Goal: Book appointment/travel/reservation

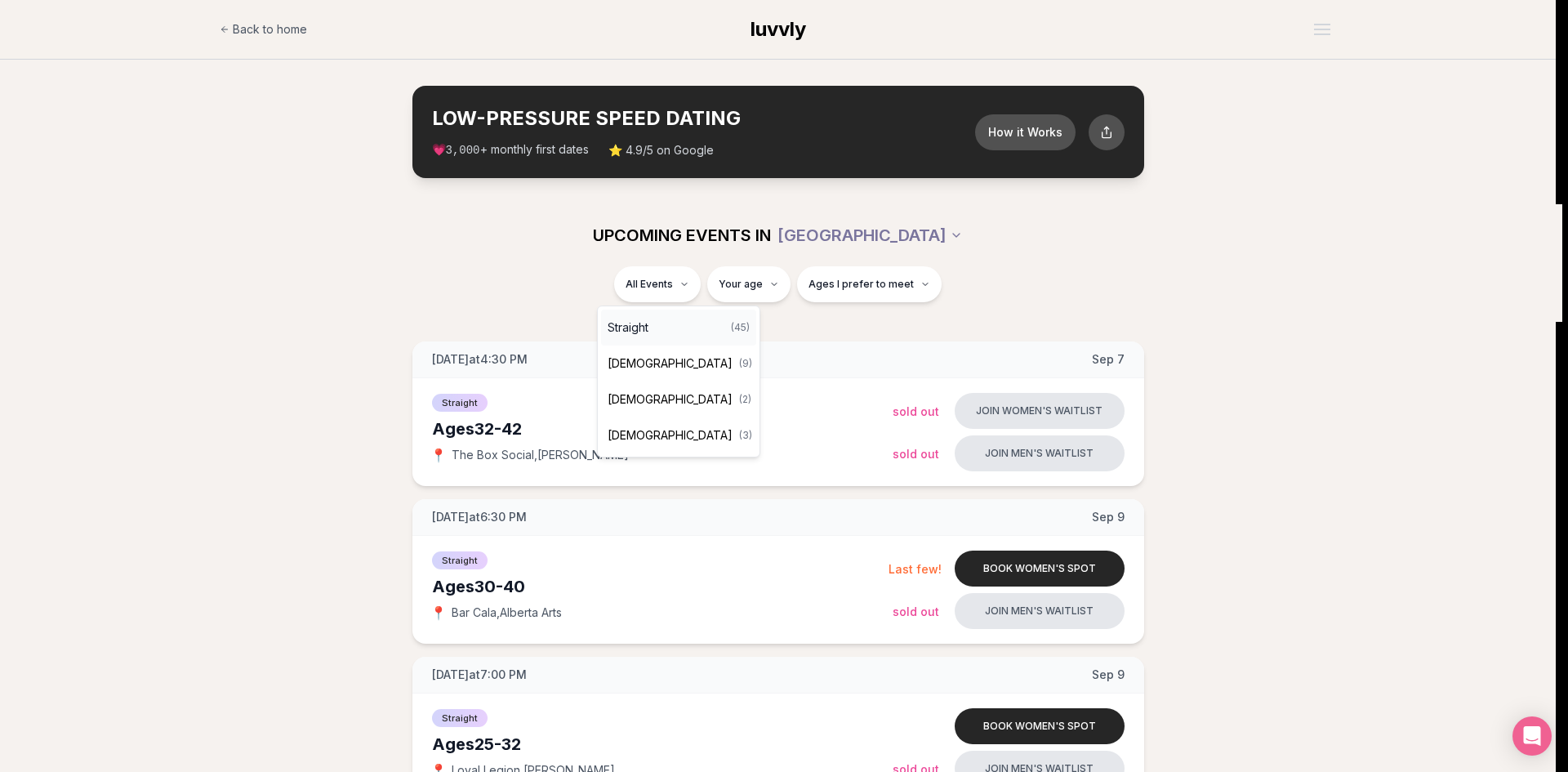
click at [675, 318] on div "Straight ( 45 )" at bounding box center [678, 328] width 155 height 36
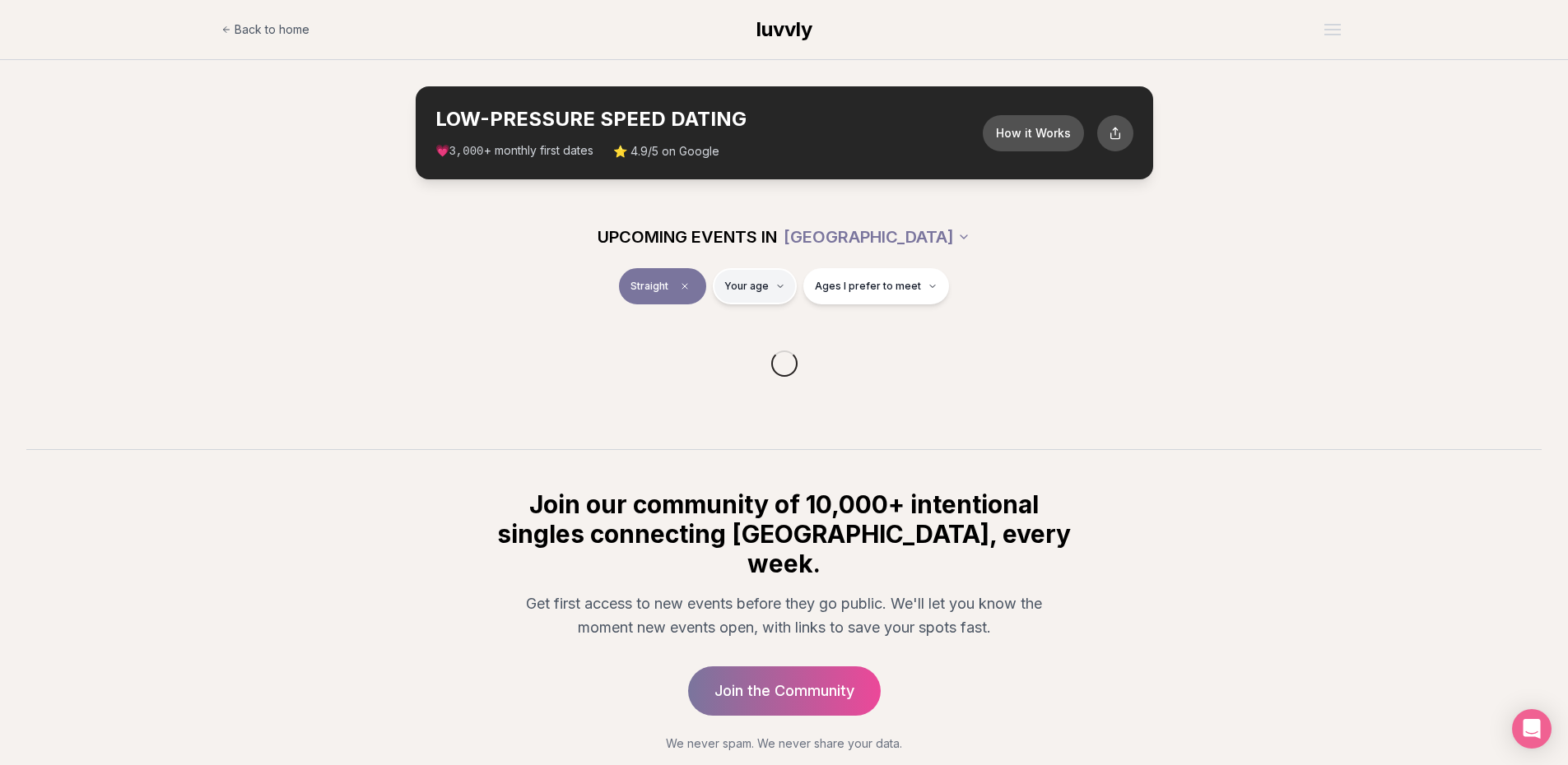
click at [772, 285] on html "Back to home luvvly LOW-PRESSURE SPEED DATING How it Works 💗 3,000 + monthly fi…" at bounding box center [784, 430] width 1568 height 861
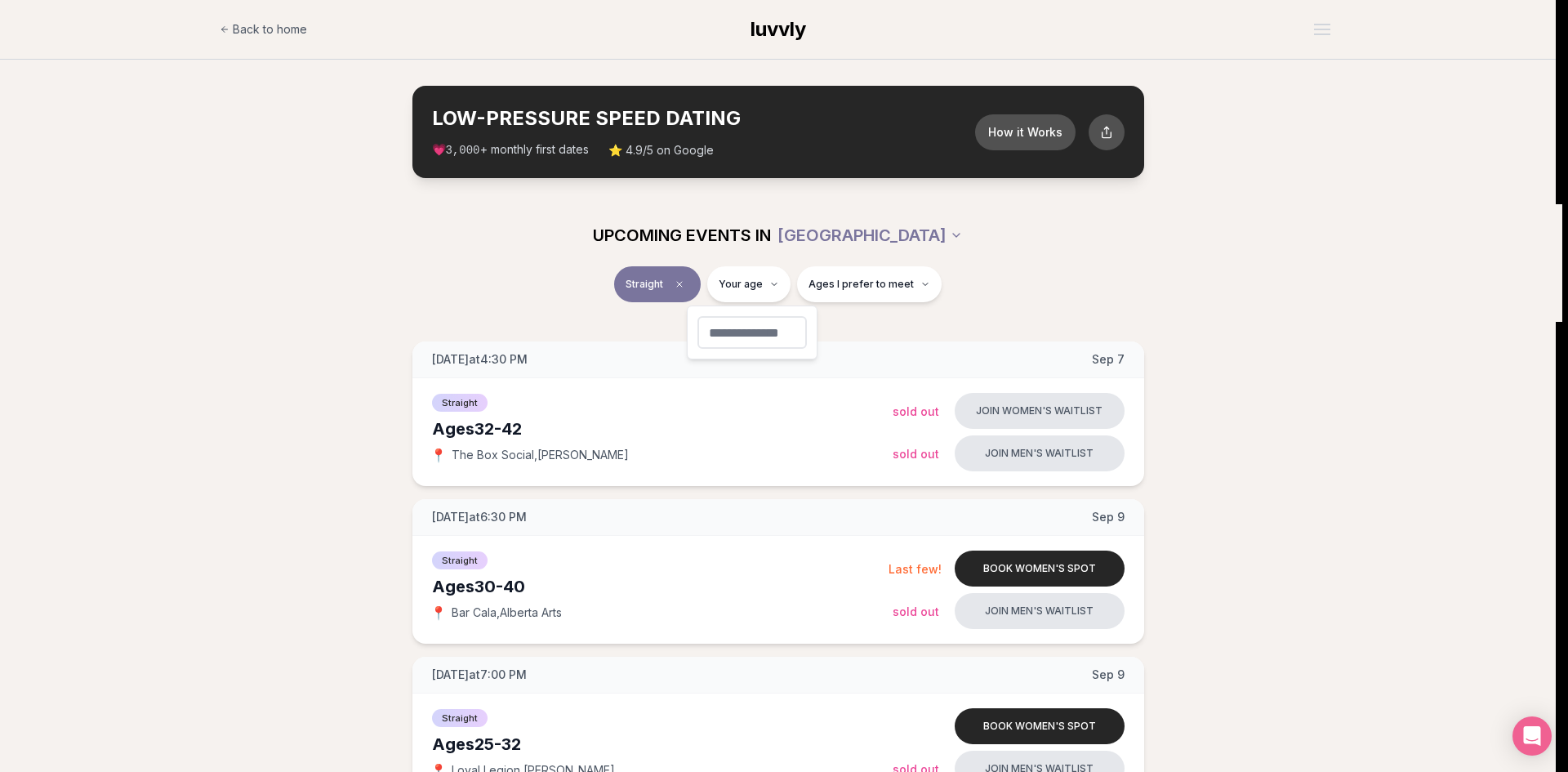
type input "**"
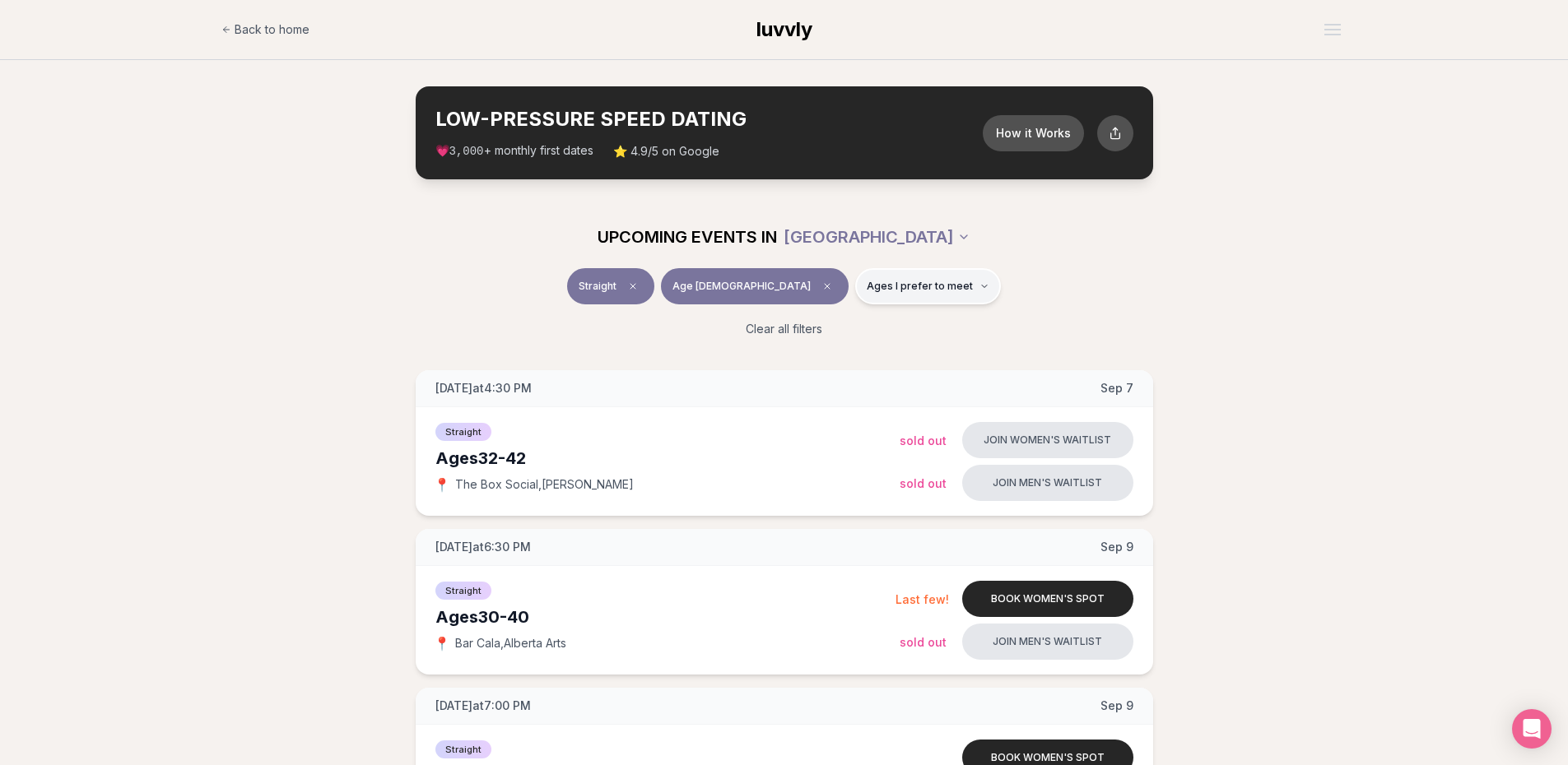
click at [896, 278] on button "Ages I prefer to meet" at bounding box center [928, 286] width 145 height 36
click at [887, 321] on span "Younger than me" at bounding box center [872, 326] width 92 height 16
click at [817, 321] on button "Younger than me" at bounding box center [810, 327] width 13 height 13
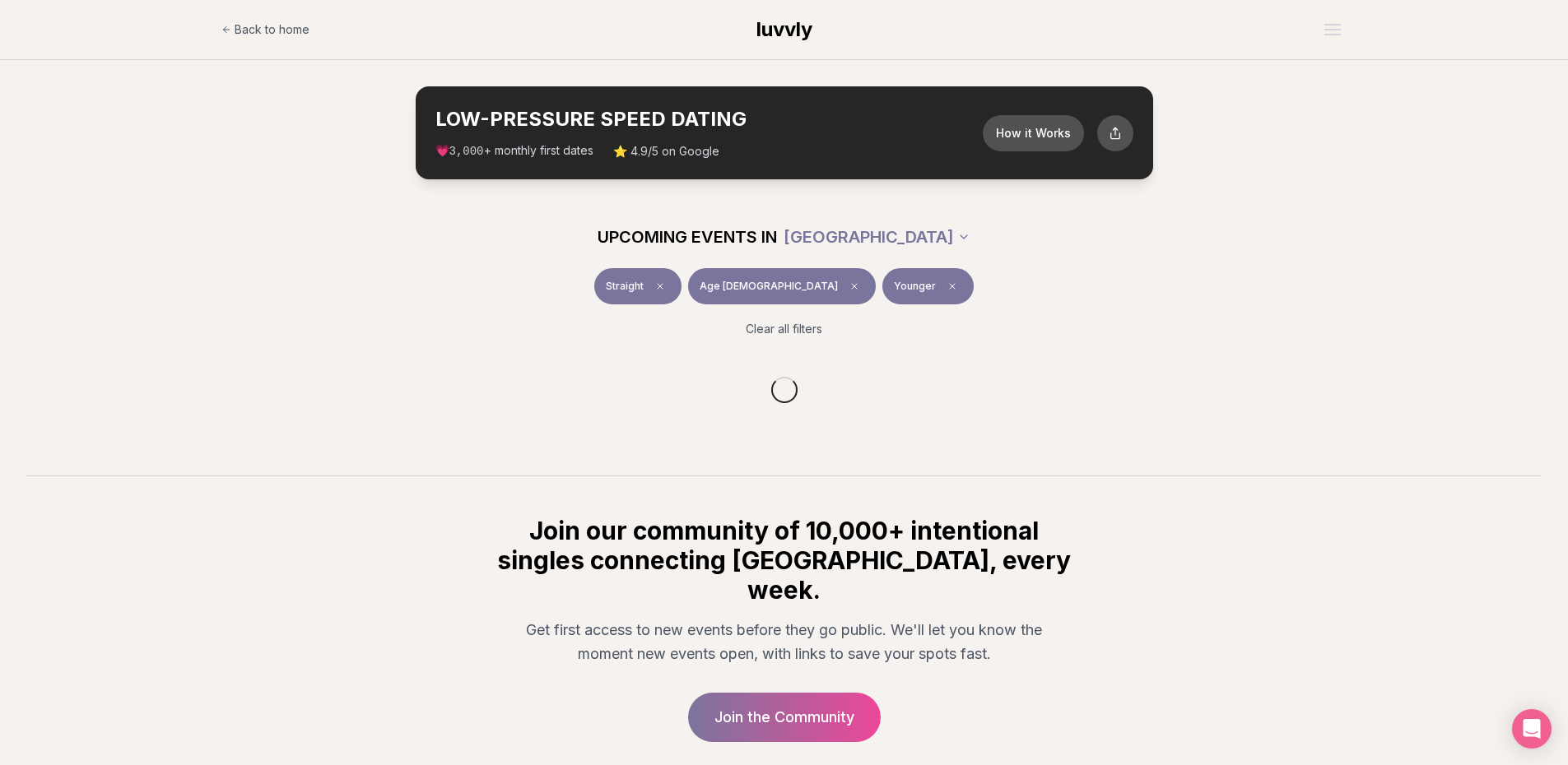
click at [1174, 299] on div "Straight Age [DEMOGRAPHIC_DATA] Younger" at bounding box center [784, 289] width 921 height 43
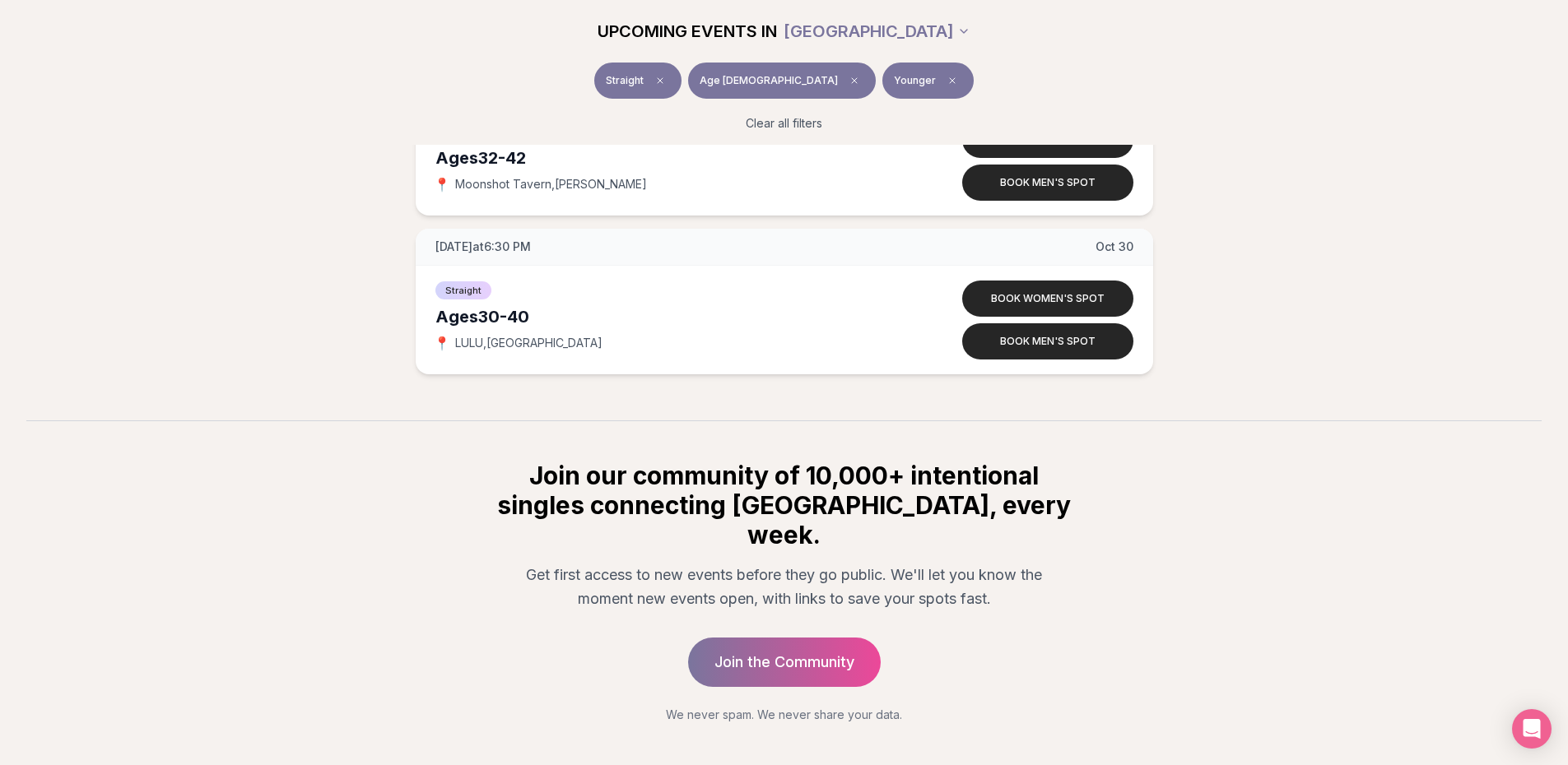
scroll to position [5593, 0]
